Goal: Transaction & Acquisition: Purchase product/service

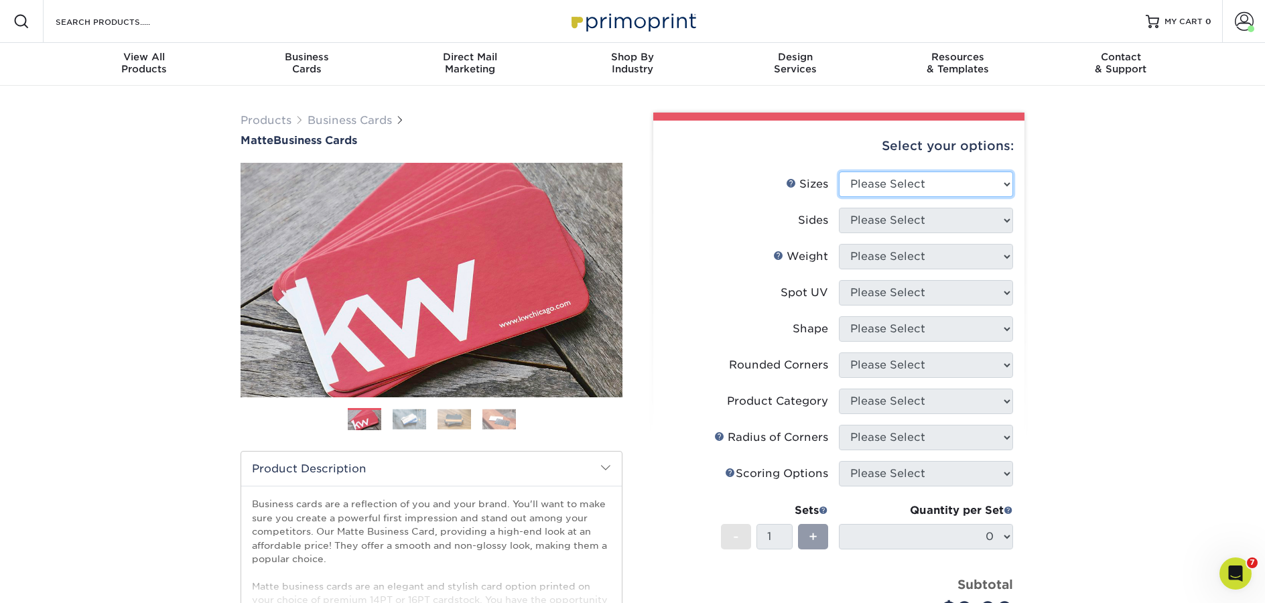
click at [929, 186] on select "Please Select 1.5" x 3.5" - Mini 1.75" x 3.5" - Mini 2" x 2" - Square 2" x 3" -…" at bounding box center [926, 184] width 174 height 25
select select "2.00x3.50"
click at [839, 172] on select "Please Select 1.5" x 3.5" - Mini 1.75" x 3.5" - Mini 2" x 2" - Square 2" x 3" -…" at bounding box center [926, 184] width 174 height 25
click at [873, 224] on select "Please Select Print Both Sides Print Front Only" at bounding box center [926, 220] width 174 height 25
select select "13abbda7-1d64-4f25-8bb2-c179b224825d"
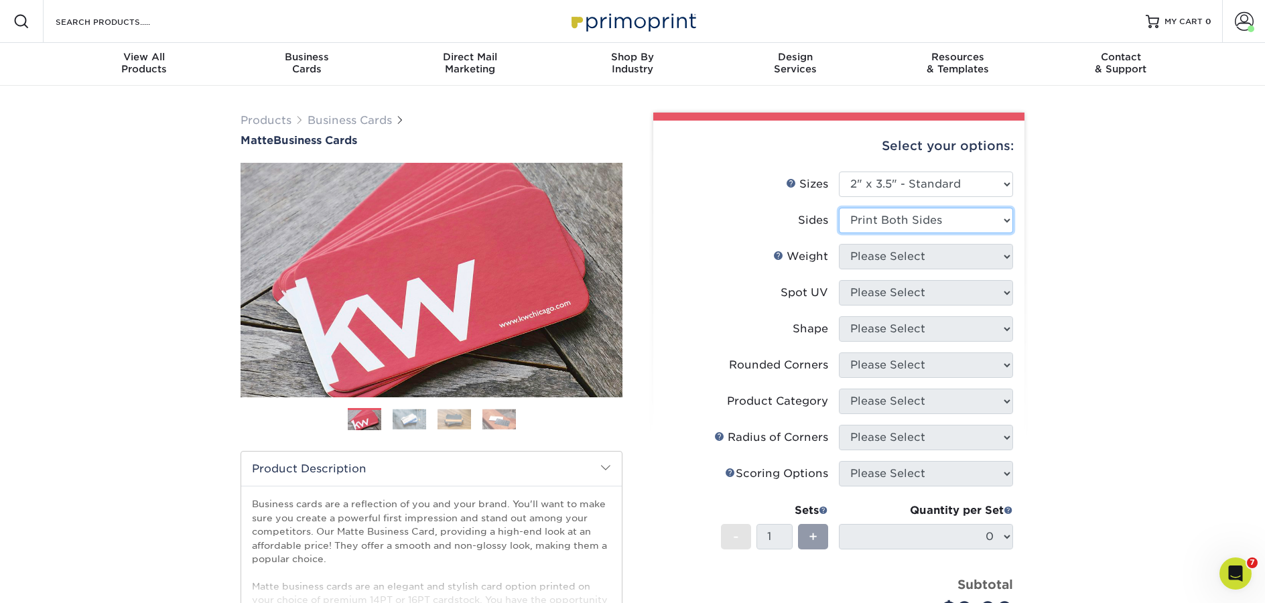
click at [839, 208] on select "Please Select Print Both Sides Print Front Only" at bounding box center [926, 220] width 174 height 25
click at [891, 263] on select "Please Select 16PT 14PT" at bounding box center [926, 256] width 174 height 25
select select "16PT"
click at [839, 244] on select "Please Select 16PT 14PT" at bounding box center [926, 256] width 174 height 25
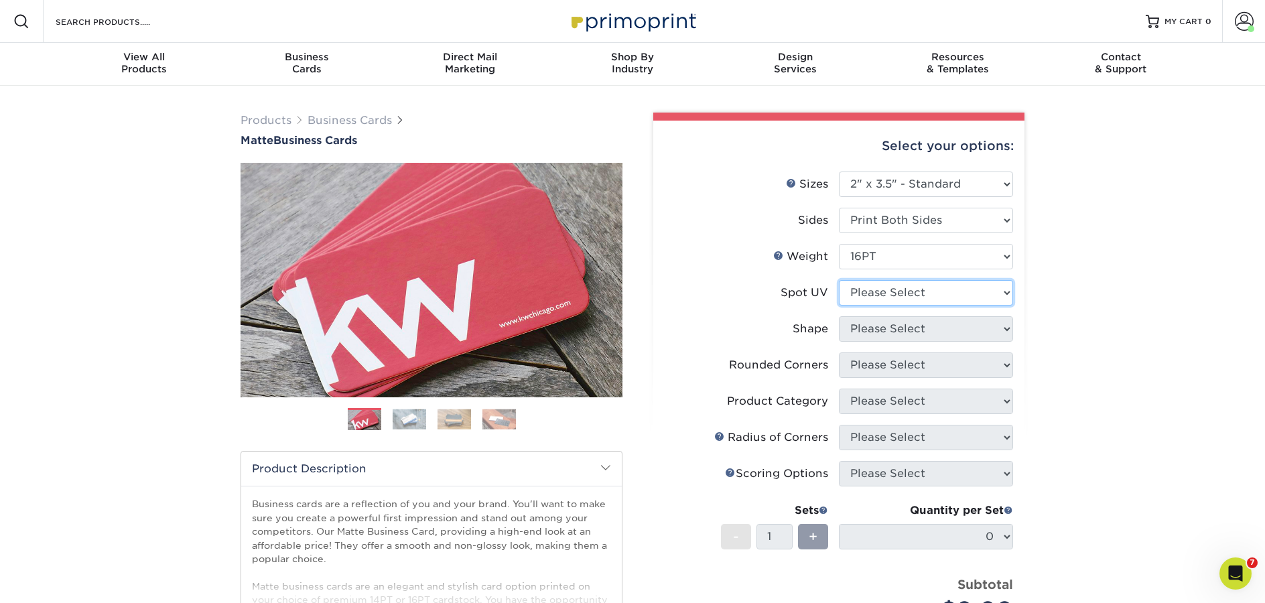
click at [895, 296] on select "Please Select No Spot UV Front and Back (Both Sides) Front Only Back Only" at bounding box center [926, 292] width 174 height 25
select select "3"
click at [839, 280] on select "Please Select No Spot UV Front and Back (Both Sides) Front Only Back Only" at bounding box center [926, 292] width 174 height 25
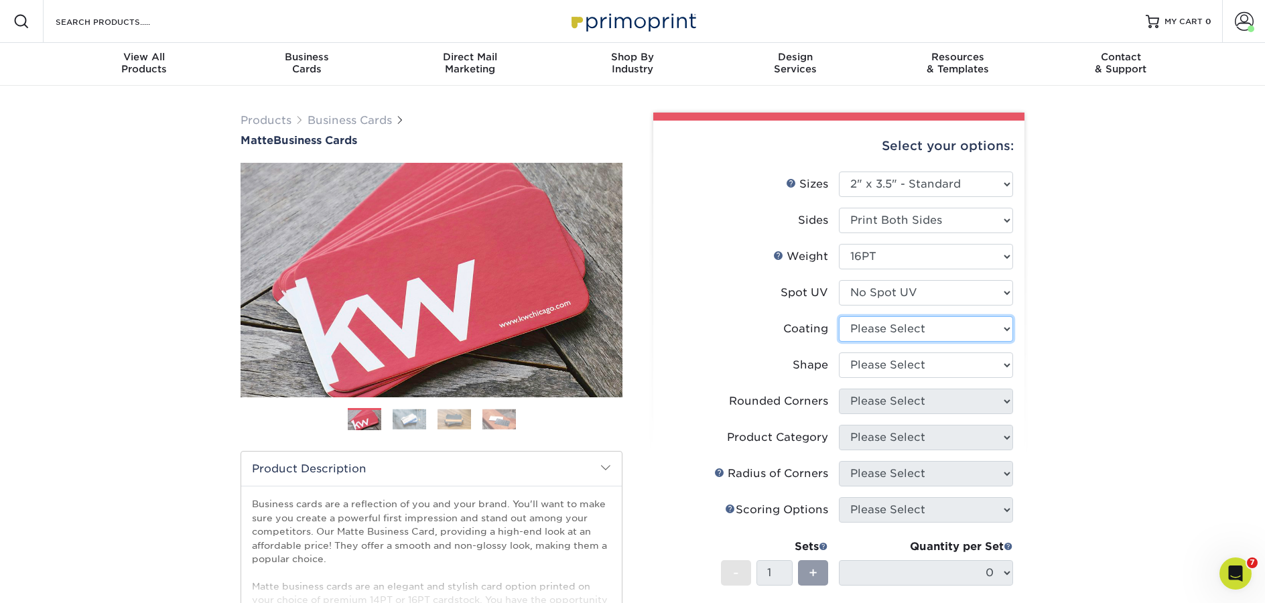
click at [888, 330] on select at bounding box center [926, 328] width 174 height 25
select select "121bb7b5-3b4d-429f-bd8d-bbf80e953313"
click at [839, 316] on select at bounding box center [926, 328] width 174 height 25
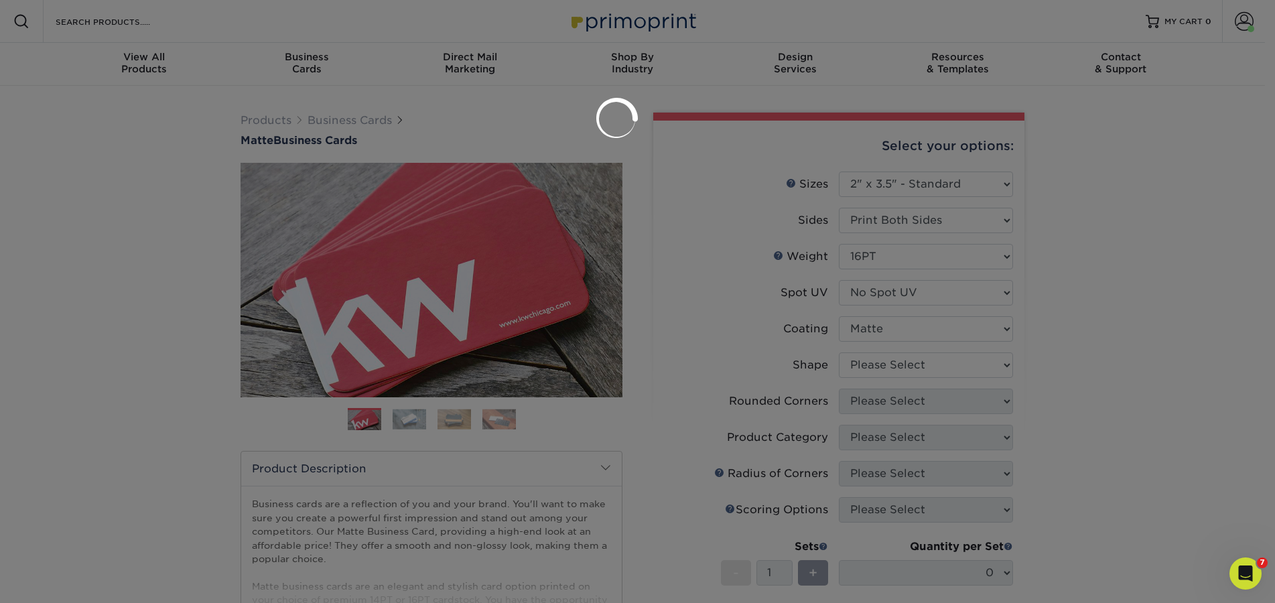
click at [888, 369] on div at bounding box center [637, 301] width 1275 height 603
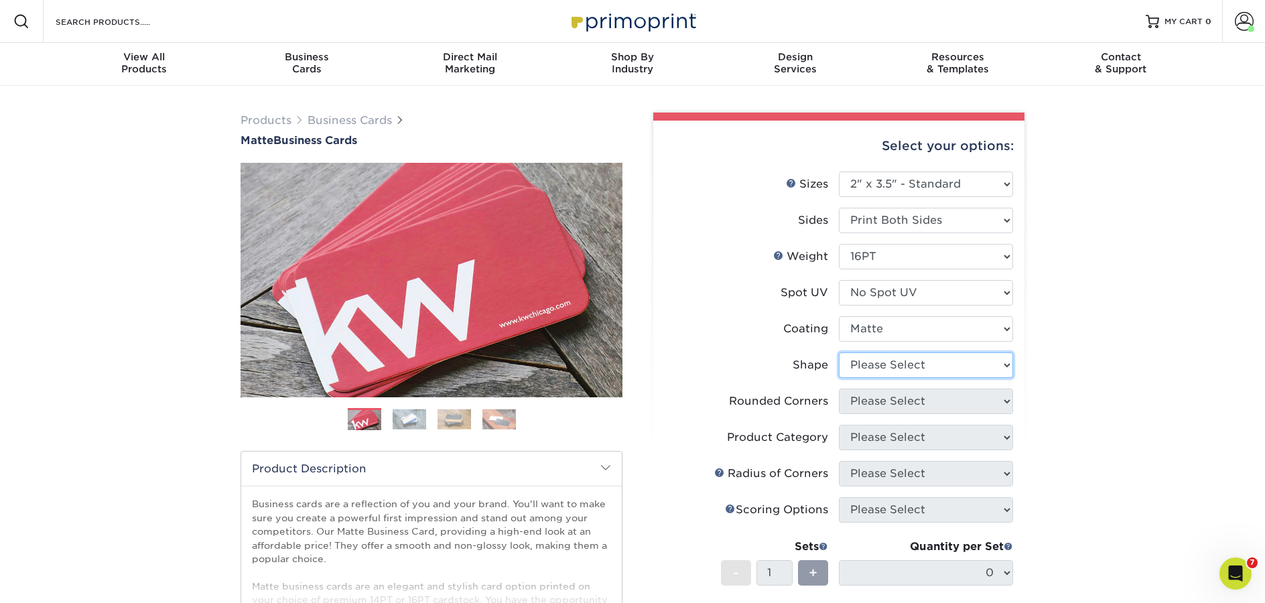
click at [888, 368] on select "Please Select Standard Oval" at bounding box center [926, 364] width 174 height 25
select select "standard"
click at [839, 352] on select "Please Select Standard Oval" at bounding box center [926, 364] width 174 height 25
click at [891, 398] on select "Please Select Yes - Round 2 Corners Yes - Round 4 Corners No" at bounding box center [926, 401] width 174 height 25
select select "0"
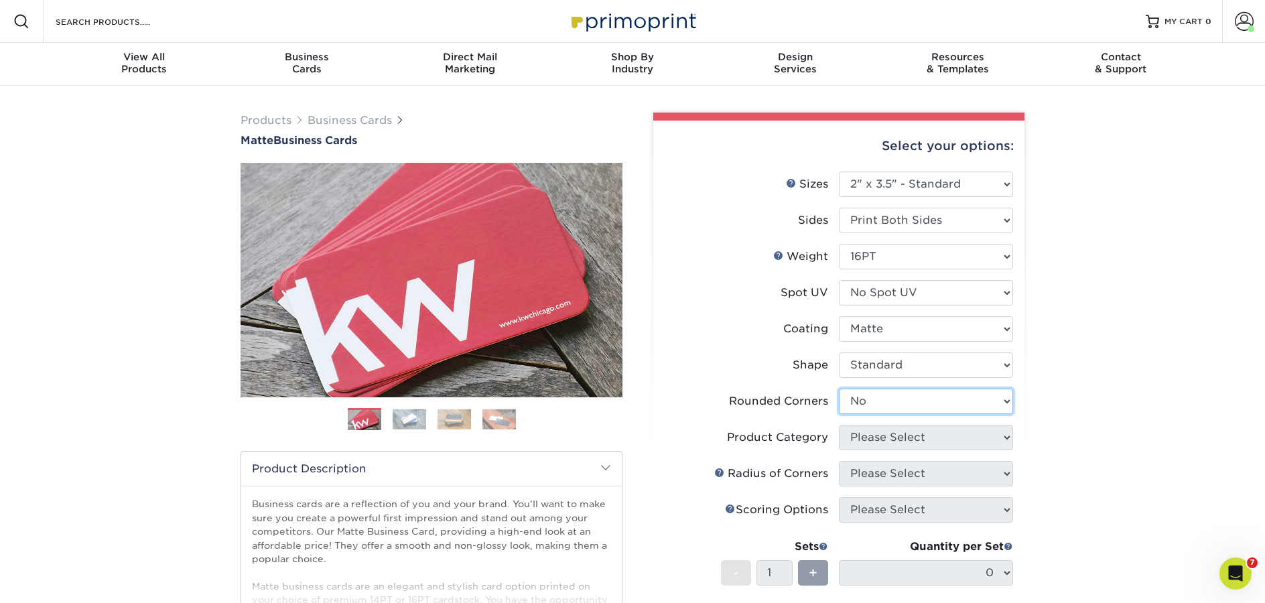
click at [839, 389] on select "Please Select Yes - Round 2 Corners Yes - Round 4 Corners No" at bounding box center [926, 401] width 174 height 25
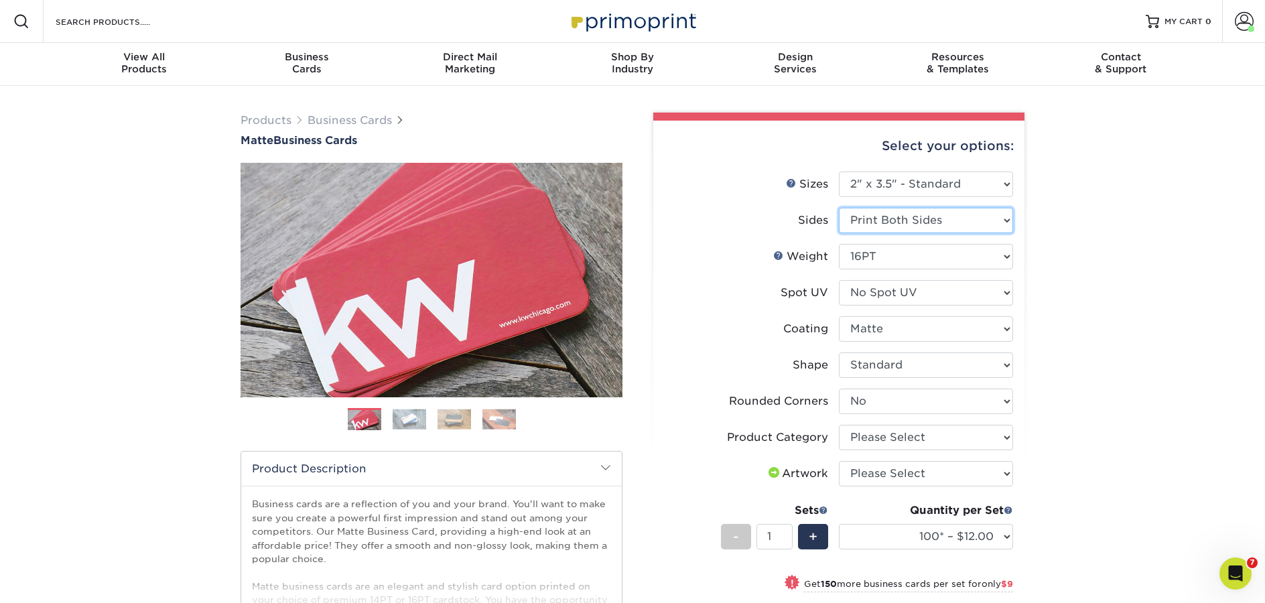
click at [893, 218] on select "Please Select Print Both Sides Print Front Only" at bounding box center [926, 220] width 174 height 25
select select "32d3c223-f82c-492b-b915-ba065a00862f"
click at [839, 208] on select "Please Select Print Both Sides Print Front Only" at bounding box center [926, 220] width 174 height 25
select select "-1"
select select
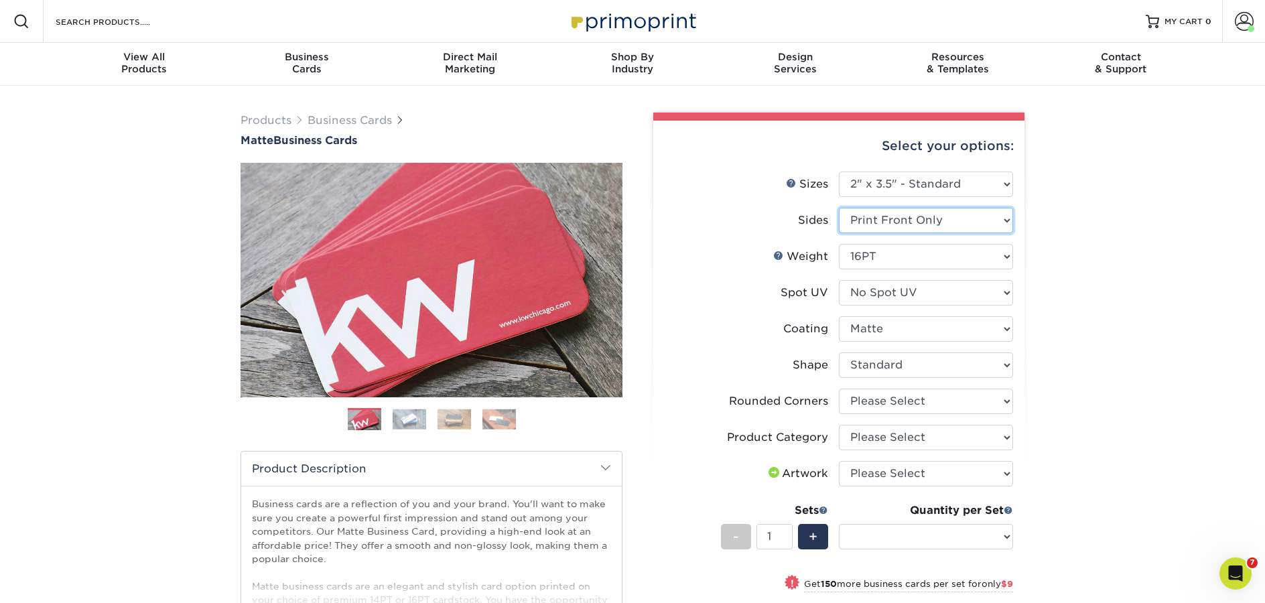
select select "-1"
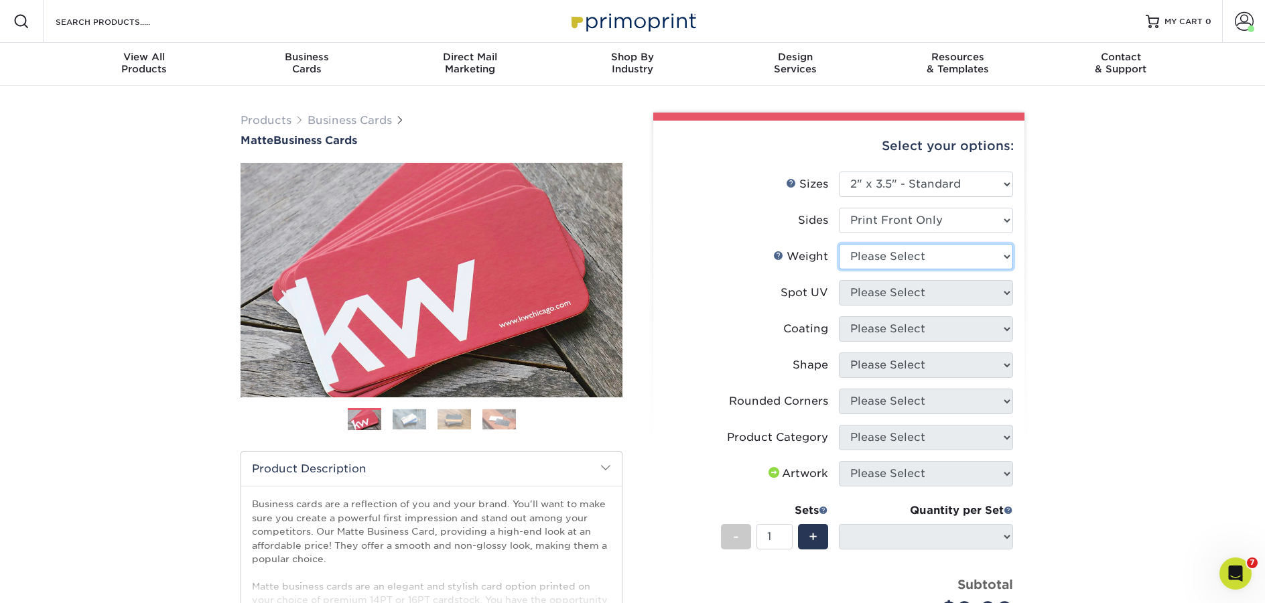
click at [897, 257] on select "Please Select 16PT 14PT" at bounding box center [926, 256] width 174 height 25
select select "16PT"
click at [839, 244] on select "Please Select 16PT 14PT" at bounding box center [926, 256] width 174 height 25
select select
click at [886, 295] on select "Please Select No Spot UV Front Only" at bounding box center [926, 292] width 174 height 25
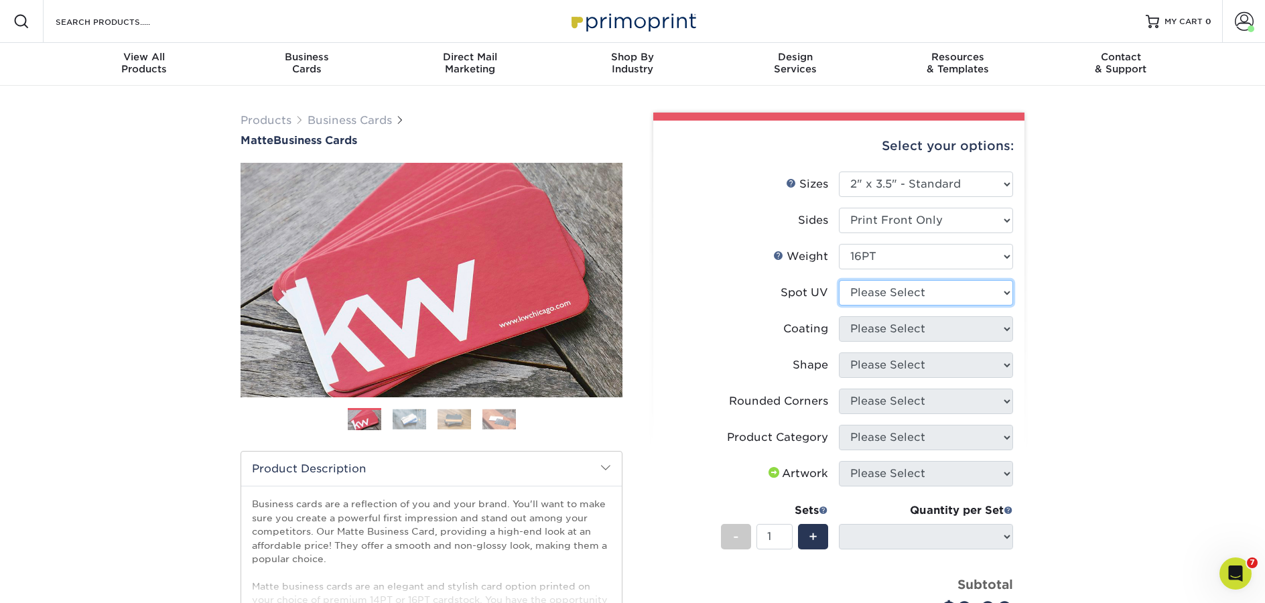
select select "3"
click at [839, 280] on select "Please Select No Spot UV Front Only" at bounding box center [926, 292] width 174 height 25
select select
click at [901, 332] on select at bounding box center [926, 328] width 174 height 25
select select "121bb7b5-3b4d-429f-bd8d-bbf80e953313"
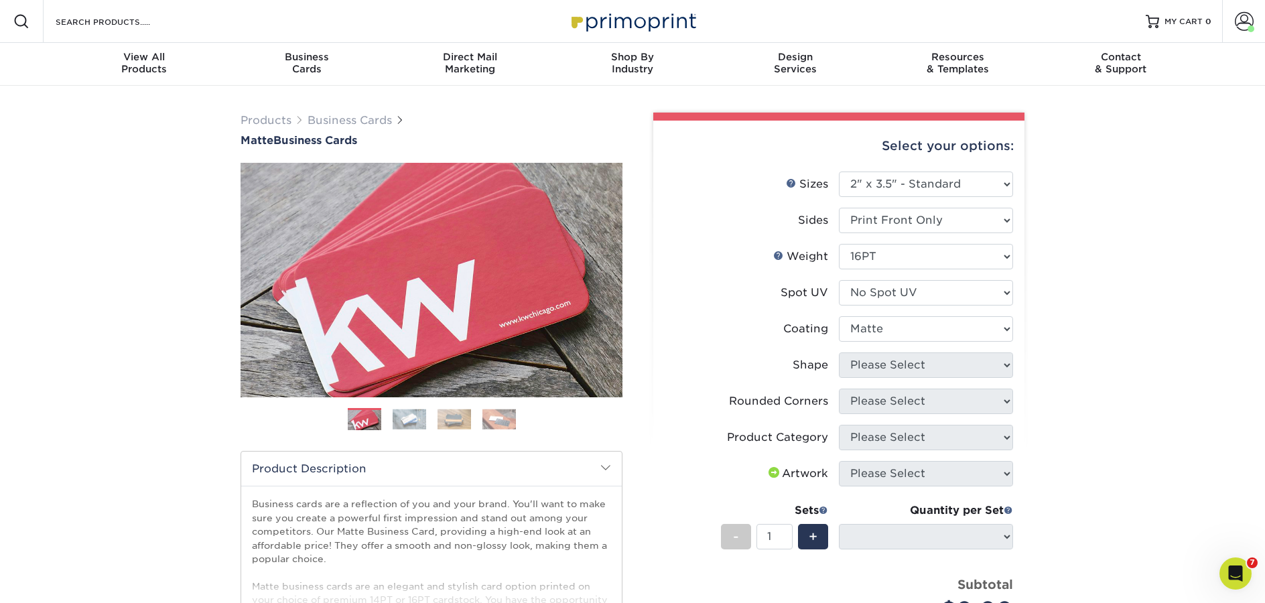
click at [839, 316] on select at bounding box center [926, 328] width 174 height 25
select select
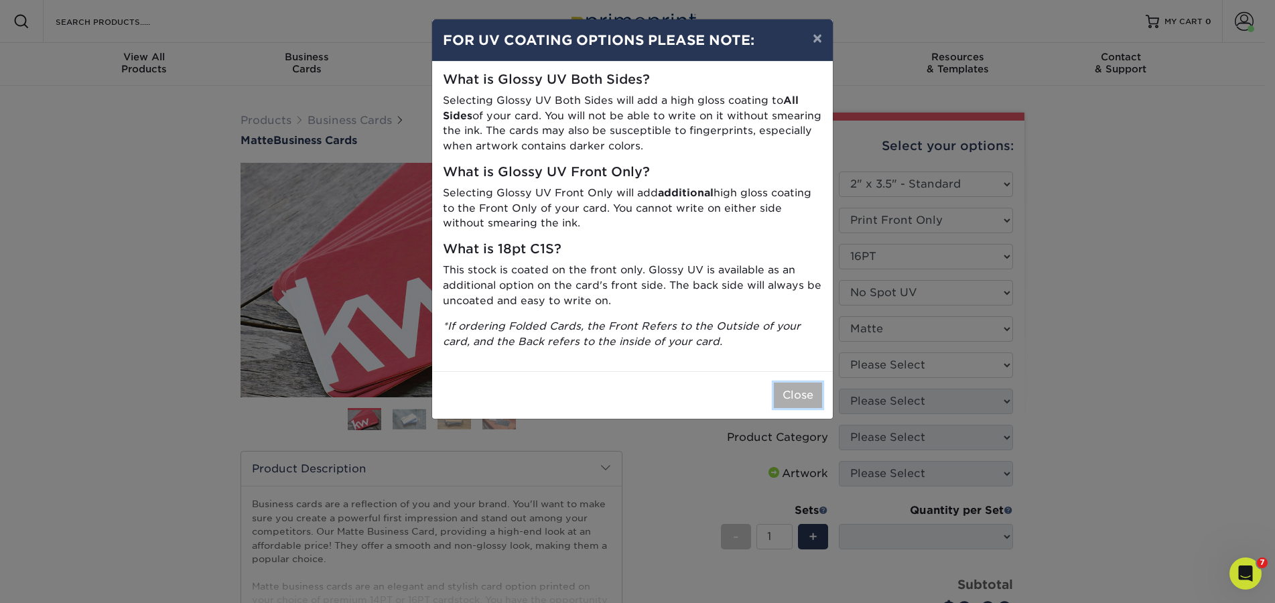
click at [799, 389] on button "Close" at bounding box center [798, 395] width 48 height 25
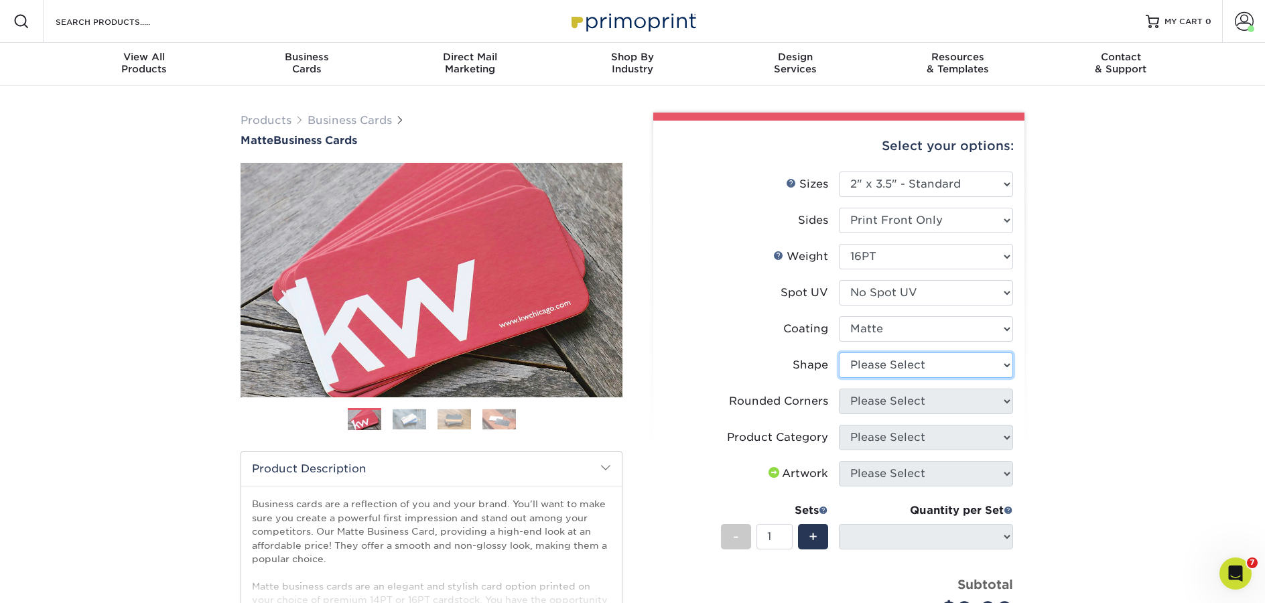
click at [888, 371] on select "Please Select Standard Oval" at bounding box center [926, 364] width 174 height 25
select select "standard"
click at [839, 352] on select "Please Select Standard Oval" at bounding box center [926, 364] width 174 height 25
select select
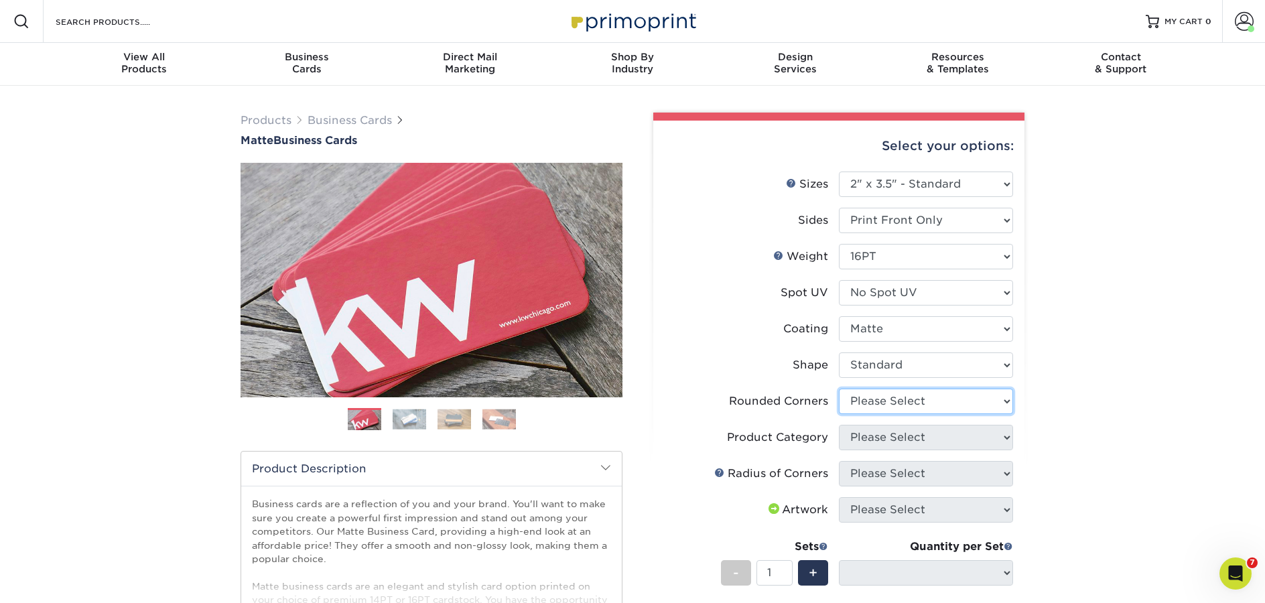
click at [891, 401] on select "Please Select Yes - Round 2 Corners Yes - Round 4 Corners No" at bounding box center [926, 401] width 174 height 25
select select "0"
click at [839, 389] on select "Please Select Yes - Round 2 Corners Yes - Round 4 Corners No" at bounding box center [926, 401] width 174 height 25
select select "-1"
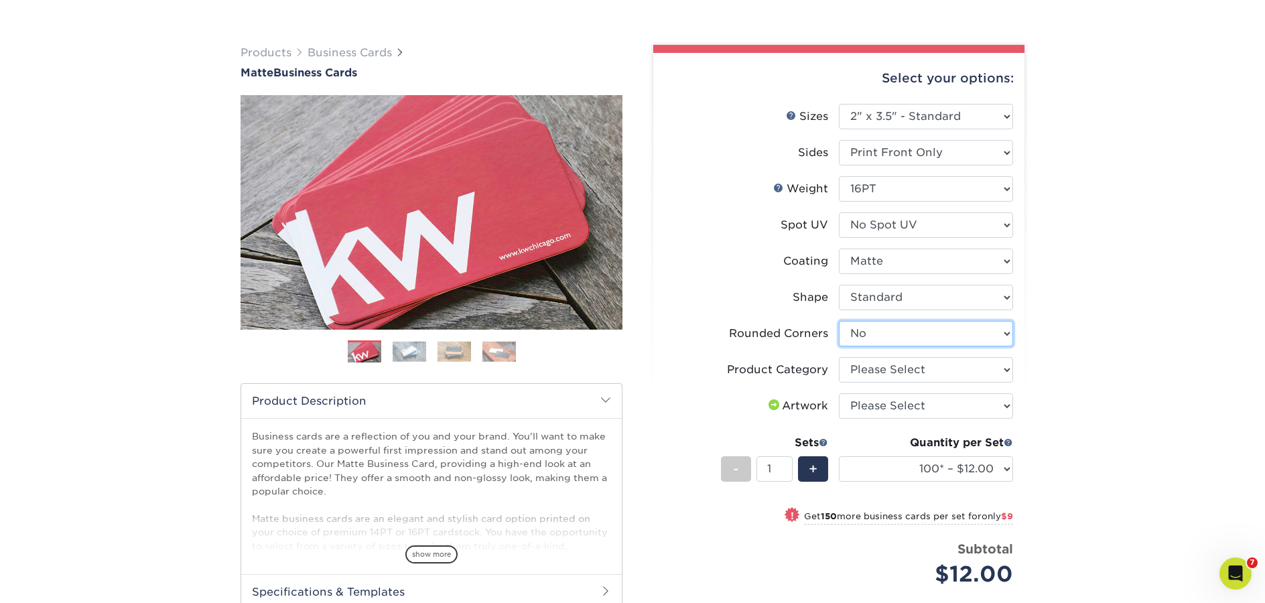
scroll to position [70, 0]
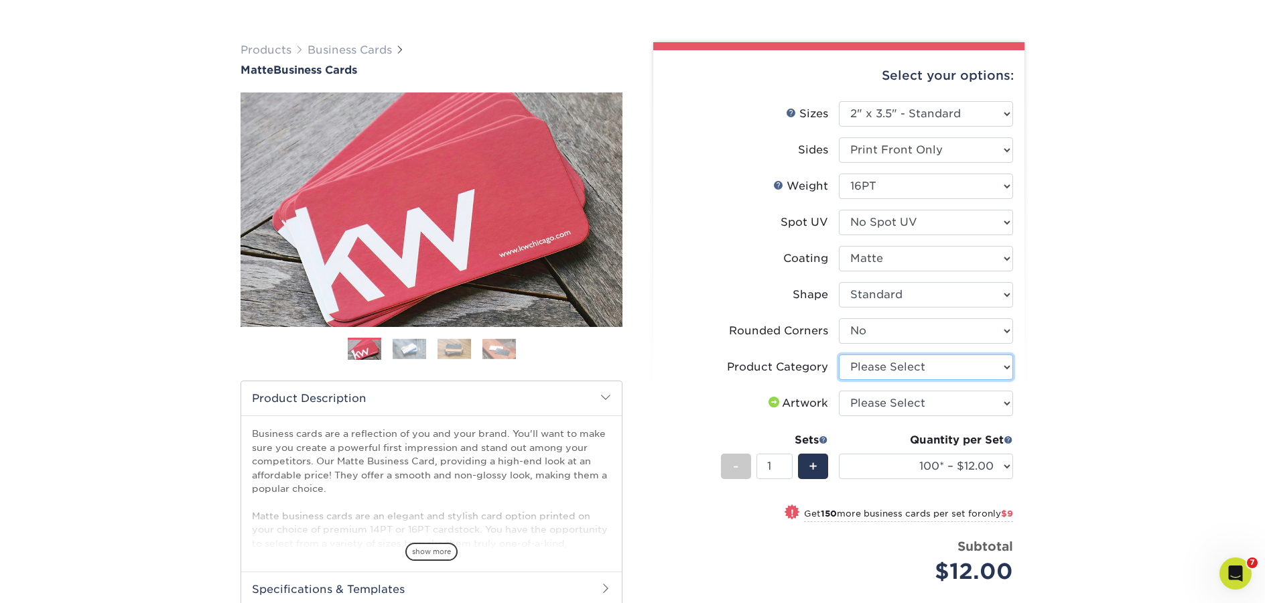
click at [896, 367] on select "Please Select Business Cards" at bounding box center [926, 366] width 174 height 25
select select "3b5148f1-0588-4f88-a218-97bcfdce65c1"
click at [839, 354] on select "Please Select Business Cards" at bounding box center [926, 366] width 174 height 25
click at [905, 403] on select "Please Select I will upload files I need a design - $100" at bounding box center [926, 403] width 174 height 25
select select "upload"
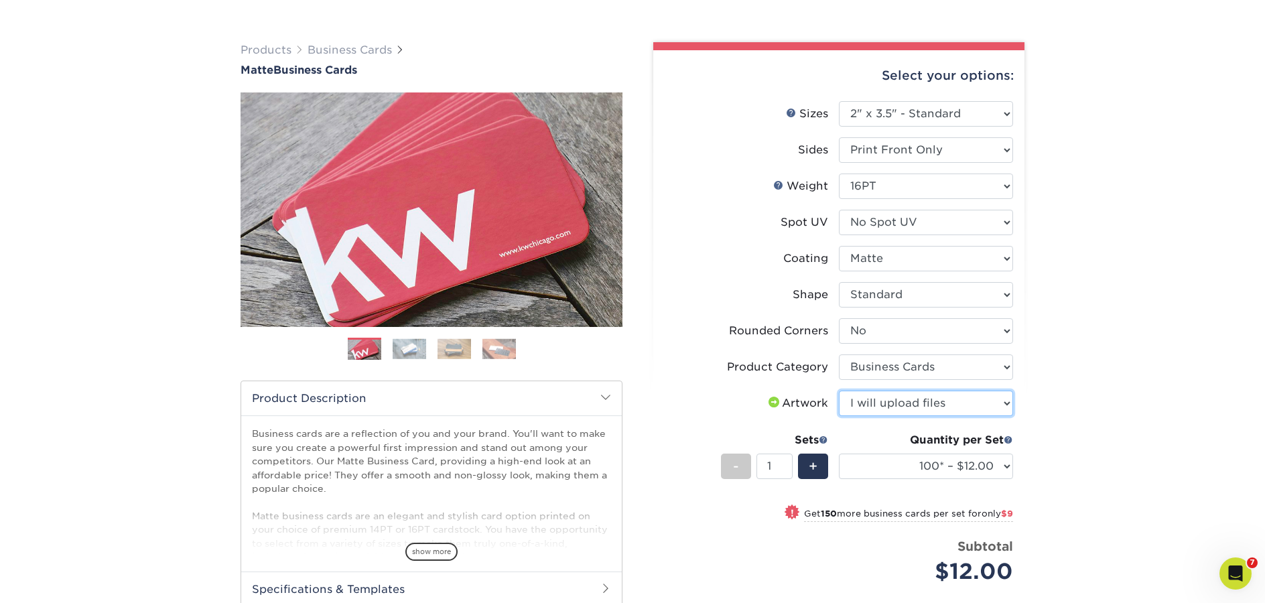
click at [839, 391] on select "Please Select I will upload files I need a design - $100" at bounding box center [926, 403] width 174 height 25
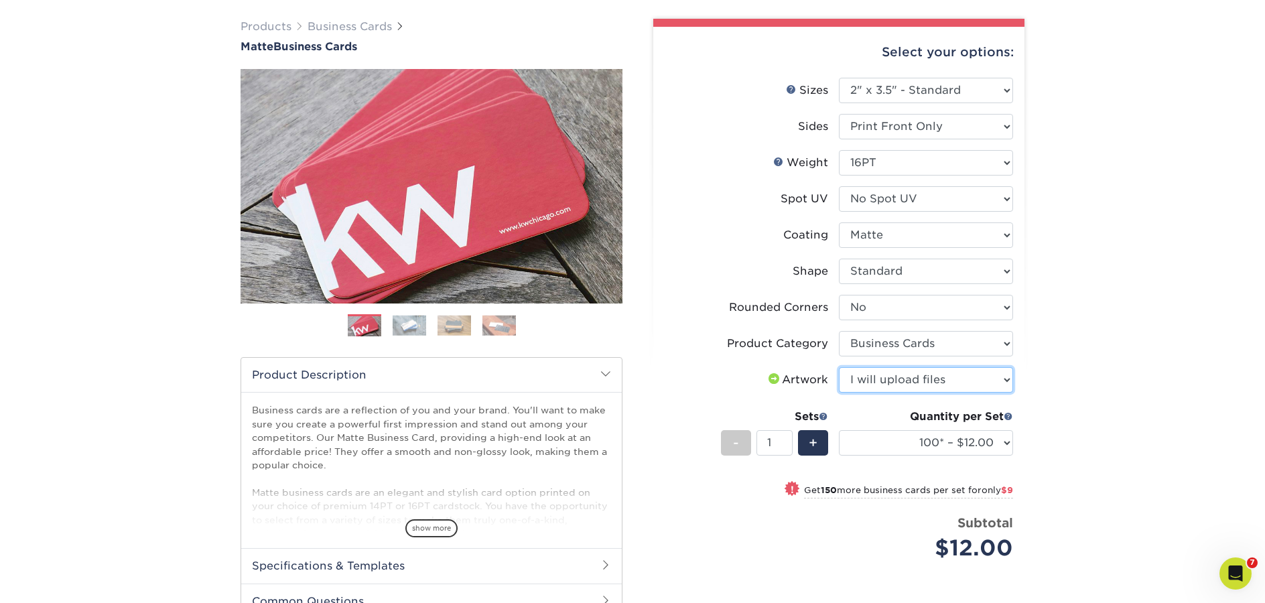
scroll to position [161, 0]
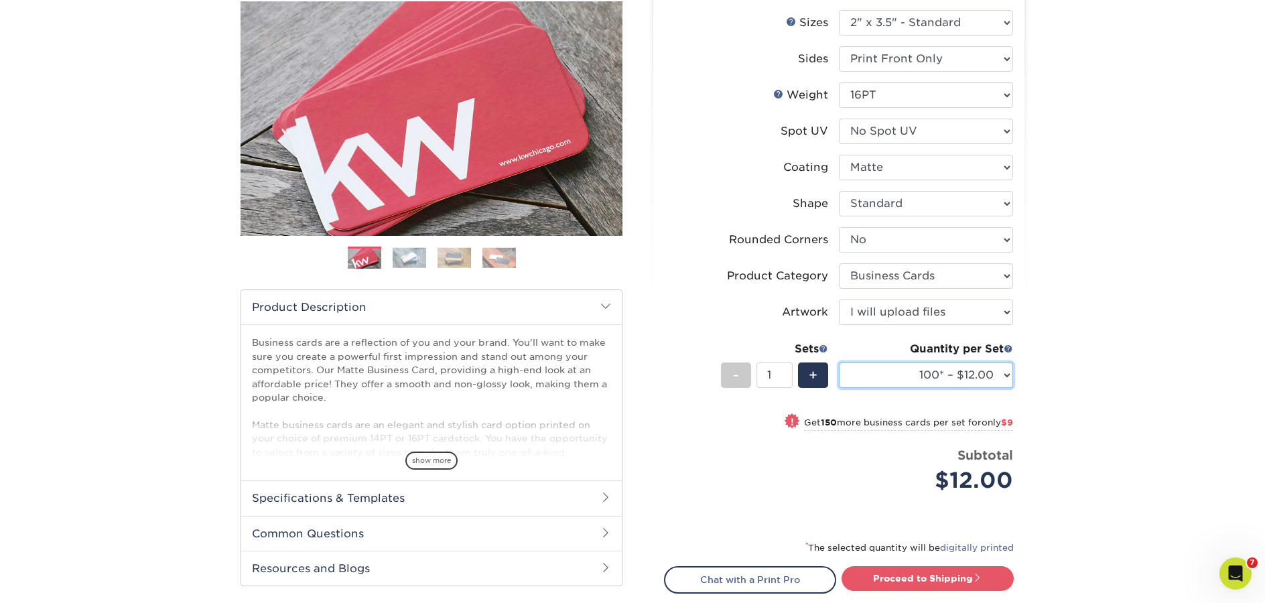
click at [880, 371] on select "100* – $12.00 250* – $21.00 500 – $42.00 1000 – $53.00 2500 – $95.00 5000 – $18…" at bounding box center [926, 375] width 174 height 25
select select "1000 – $53.00"
click at [839, 363] on select "100* – $12.00 250* – $21.00 500 – $42.00 1000 – $53.00 2500 – $95.00 5000 – $18…" at bounding box center [926, 375] width 174 height 25
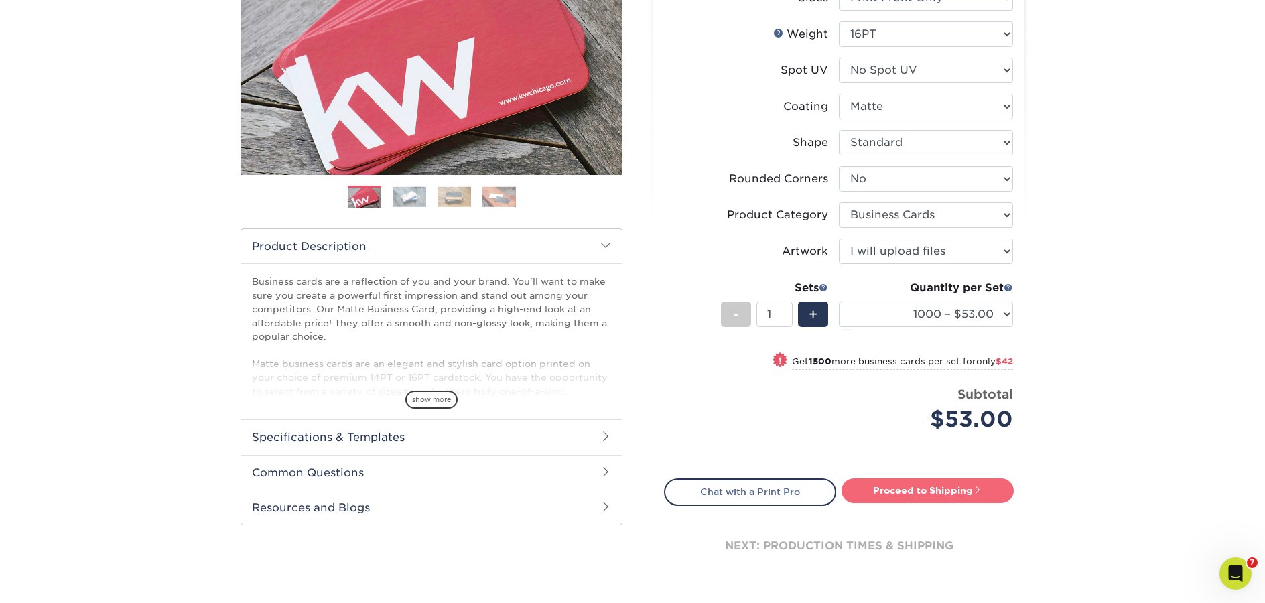
click at [973, 489] on link "Proceed to Shipping" at bounding box center [928, 490] width 172 height 24
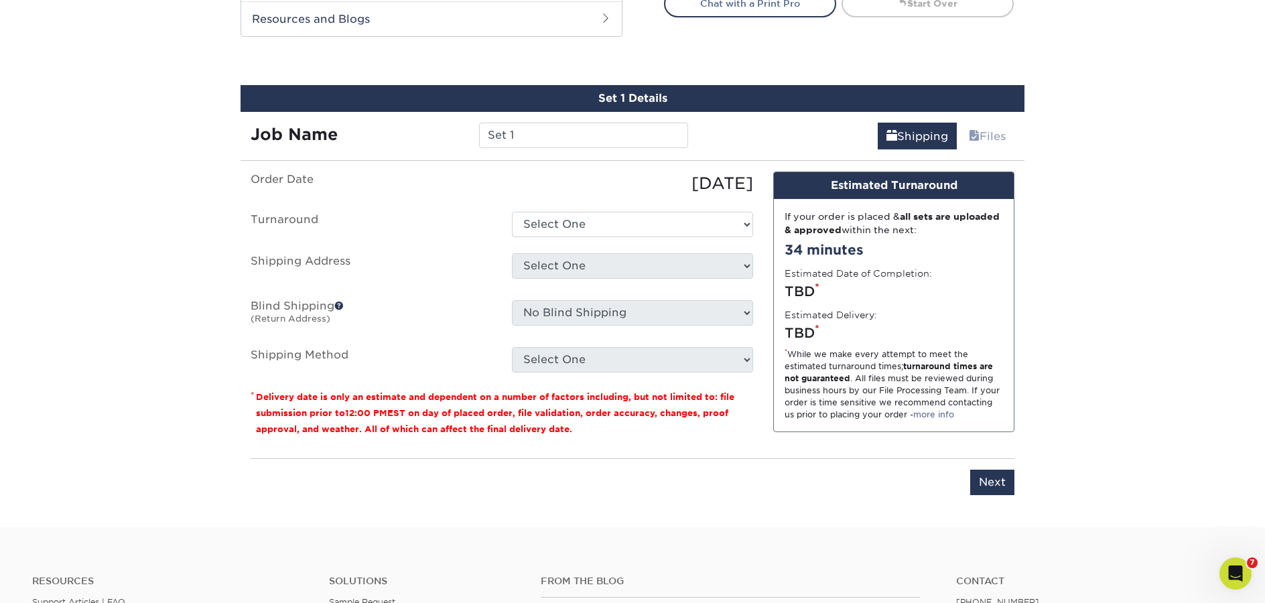
scroll to position [737, 0]
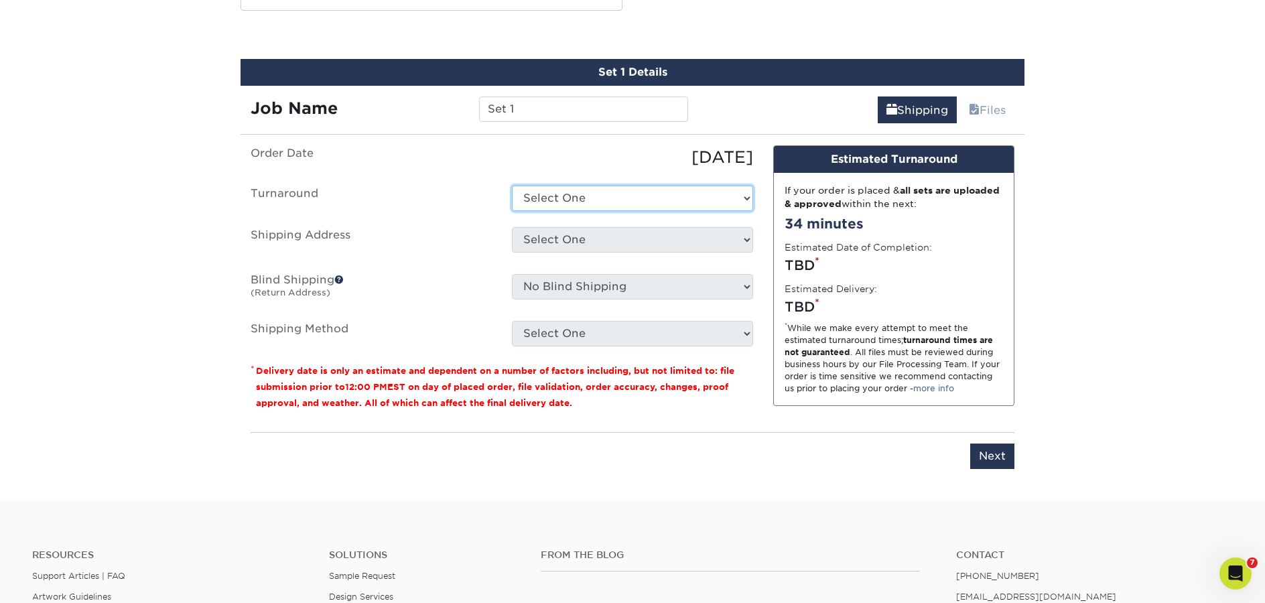
click at [594, 204] on select "Select One 2-4 Business Days 2 Day Next Business Day" at bounding box center [632, 198] width 241 height 25
select select "0fa6dd75-c9fd-4241-916c-70e34d8c81f1"
click at [512, 186] on select "Select One 2-4 Business Days 2 Day Next Business Day" at bounding box center [632, 198] width 241 height 25
click at [608, 238] on select "Select One 123 123321 222 33 55 555 [GEOGRAPHIC_DATA] + Add New Address" at bounding box center [632, 239] width 241 height 25
select select "260436"
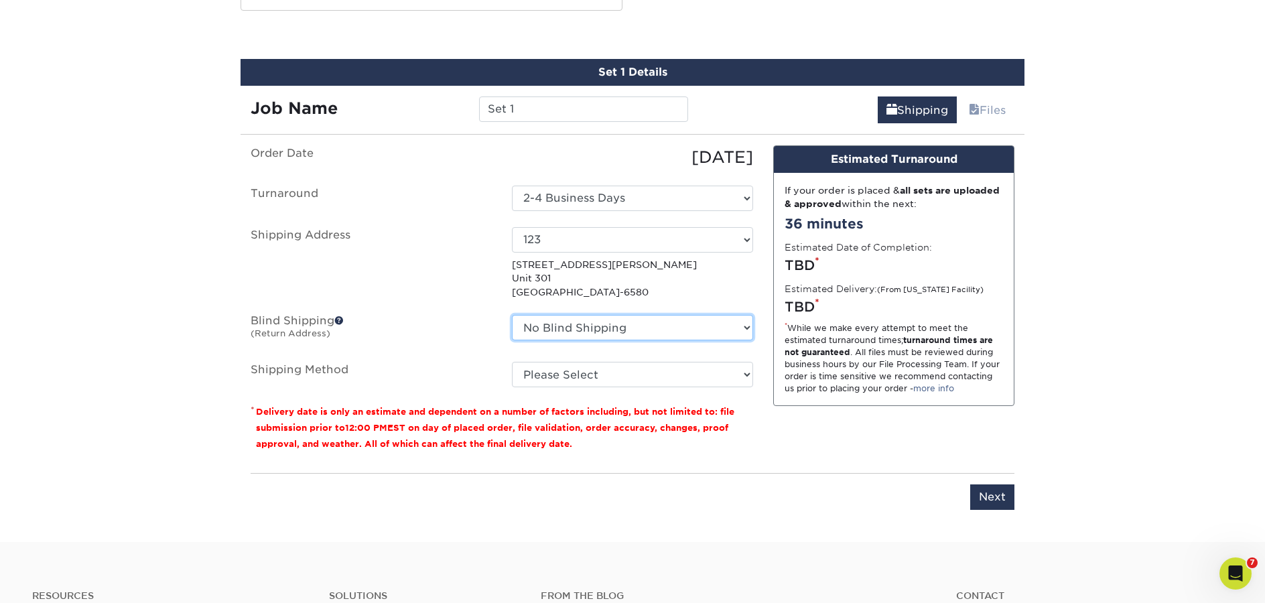
click at [630, 334] on select "No Blind Shipping 123 123321 222 33 55 555 [GEOGRAPHIC_DATA] + Add New Address" at bounding box center [632, 327] width 241 height 25
click at [512, 315] on select "No Blind Shipping 123 123321 222 33 55 555 [GEOGRAPHIC_DATA] + Add New Address" at bounding box center [632, 327] width 241 height 25
click at [604, 370] on select "Please Select Ground Shipping (+$8.96) 3 Day Shipping Service (+$24.94) 2 Day A…" at bounding box center [632, 374] width 241 height 25
